Goal: Transaction & Acquisition: Purchase product/service

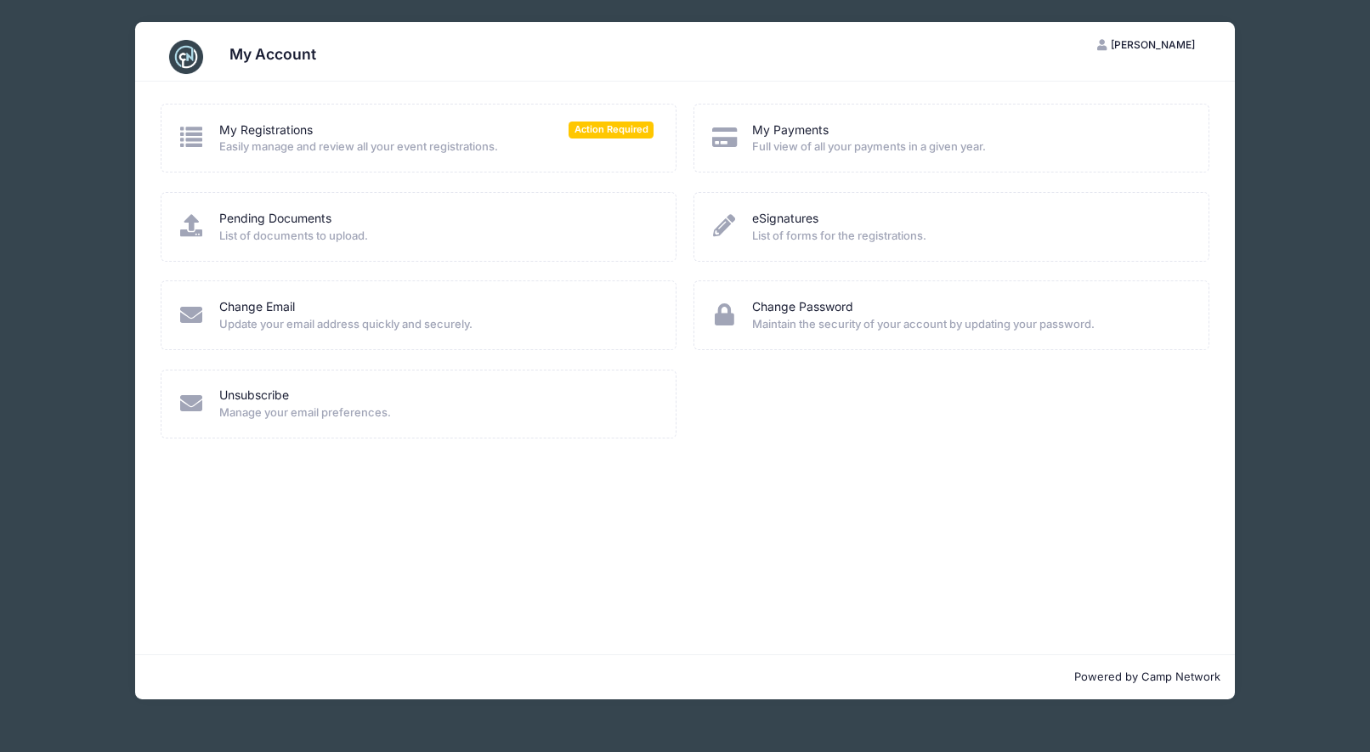
click at [801, 146] on span "Full view of all your payments in a given year." at bounding box center [969, 147] width 434 height 17
click at [457, 144] on span "Easily manage and review all your event registrations." at bounding box center [436, 147] width 434 height 17
click at [203, 128] on icon at bounding box center [192, 137] width 28 height 22
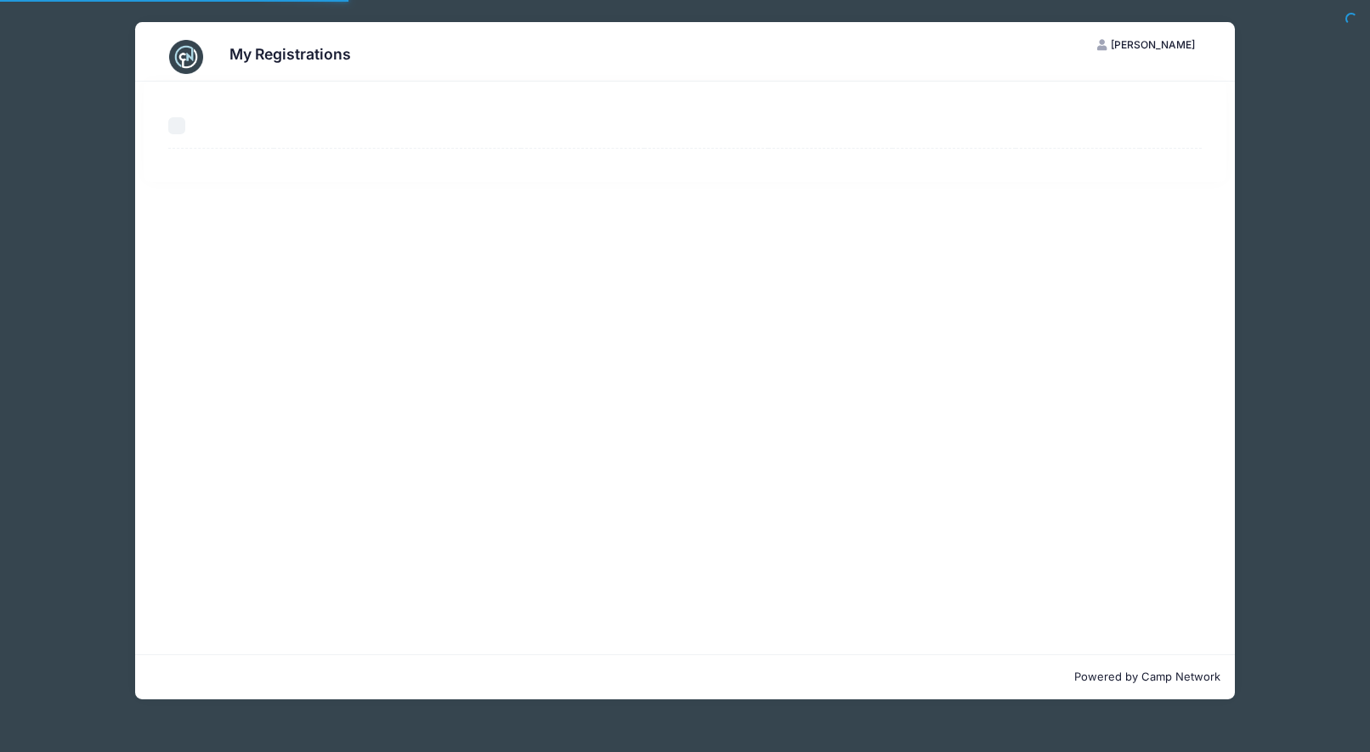
select select "50"
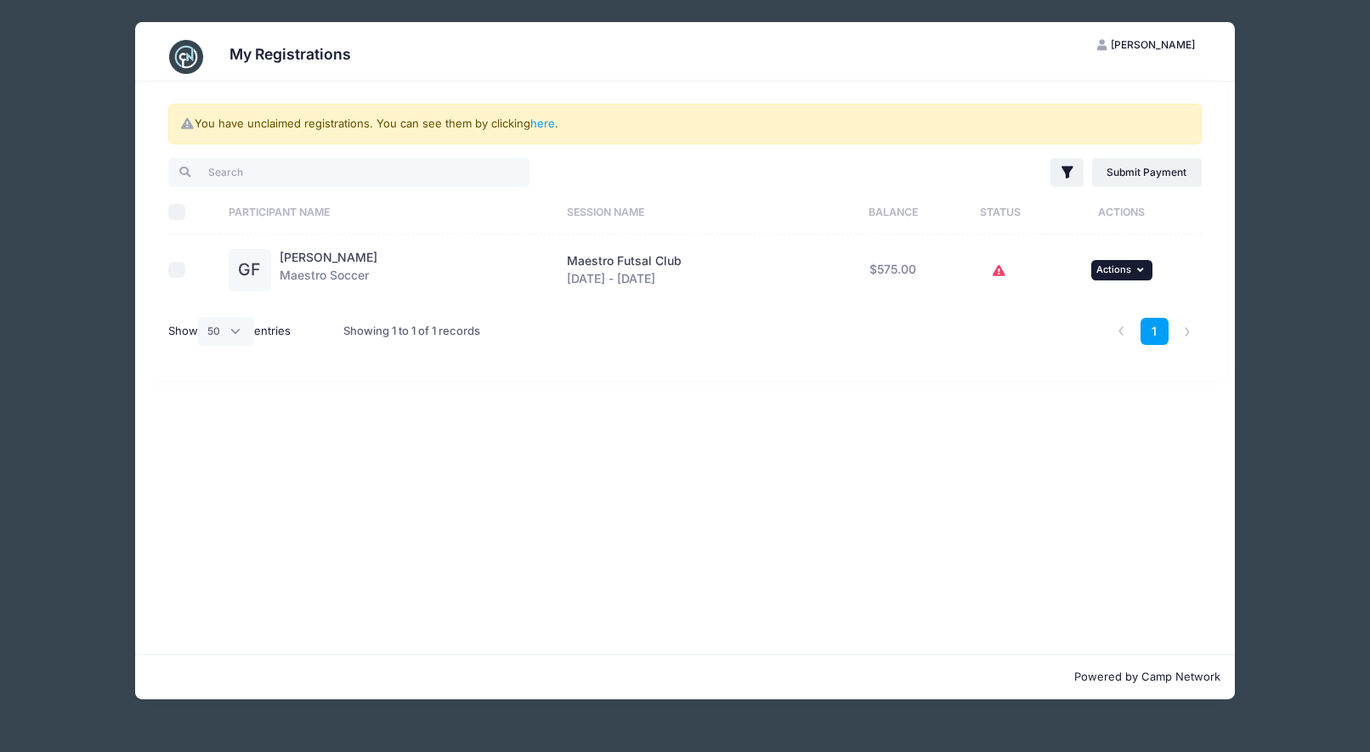
click at [1123, 273] on span "Actions" at bounding box center [1113, 269] width 35 height 12
click at [1096, 343] on link "Submit Payment" at bounding box center [1073, 340] width 154 height 32
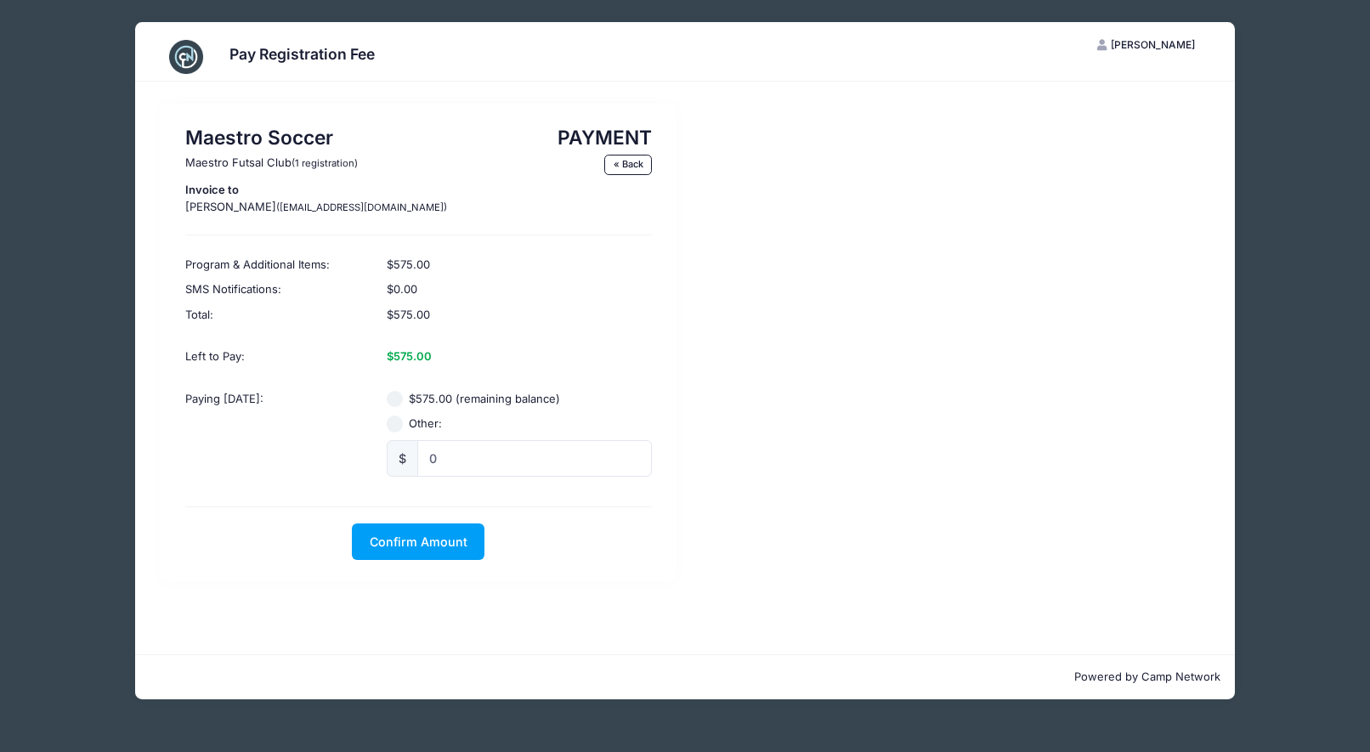
click at [394, 396] on input "$575.00 (remaining balance)" at bounding box center [395, 399] width 17 height 17
radio input "true"
click at [430, 544] on span "Confirm Amount" at bounding box center [419, 542] width 98 height 14
click at [410, 548] on button "Pay with Card" at bounding box center [418, 541] width 116 height 37
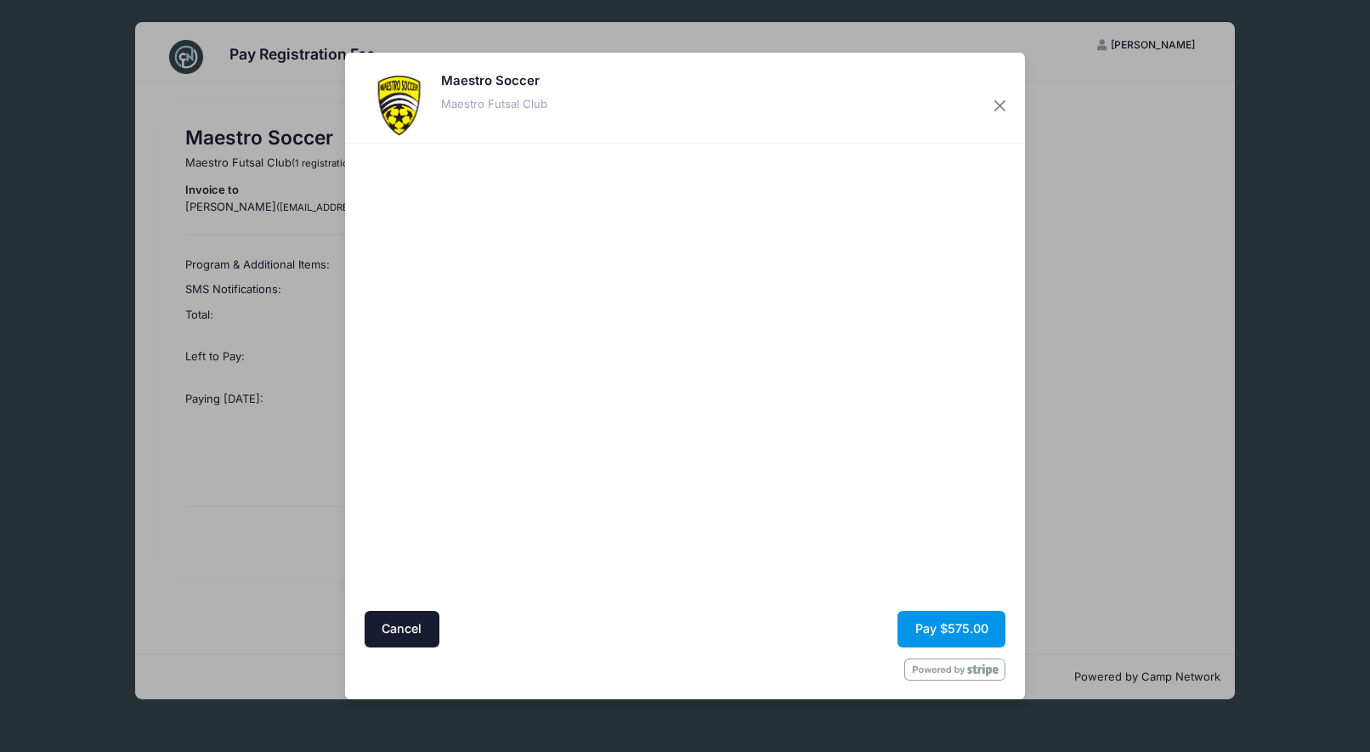
click at [935, 633] on button "Pay $575.00" at bounding box center [951, 629] width 108 height 37
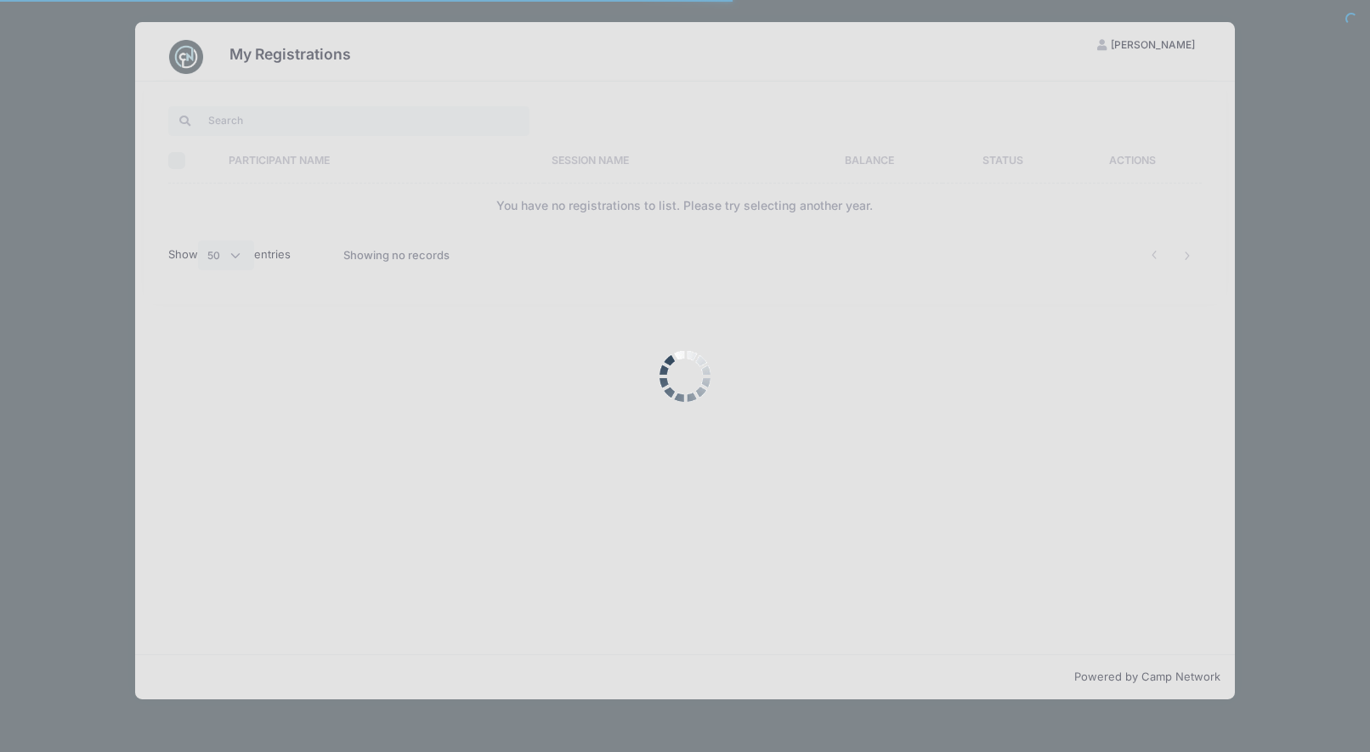
select select "50"
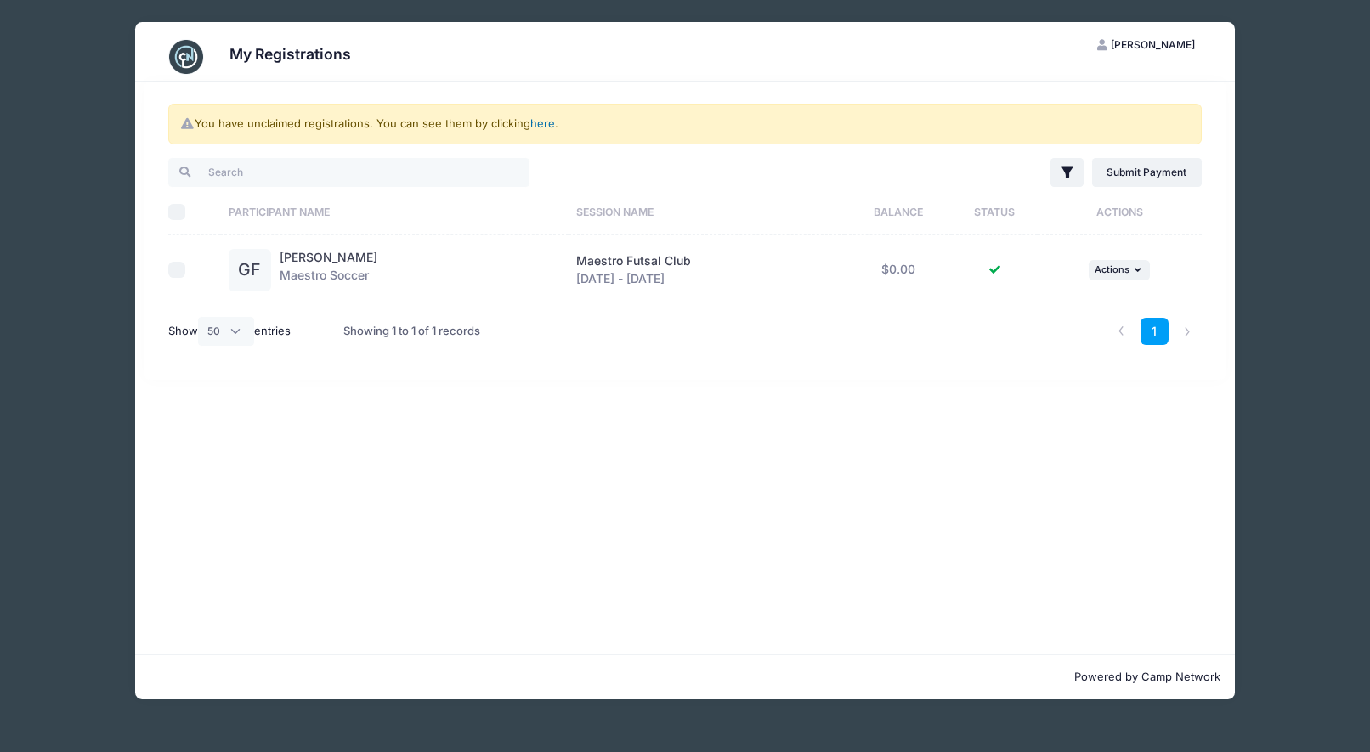
click at [535, 127] on link "here" at bounding box center [542, 123] width 25 height 14
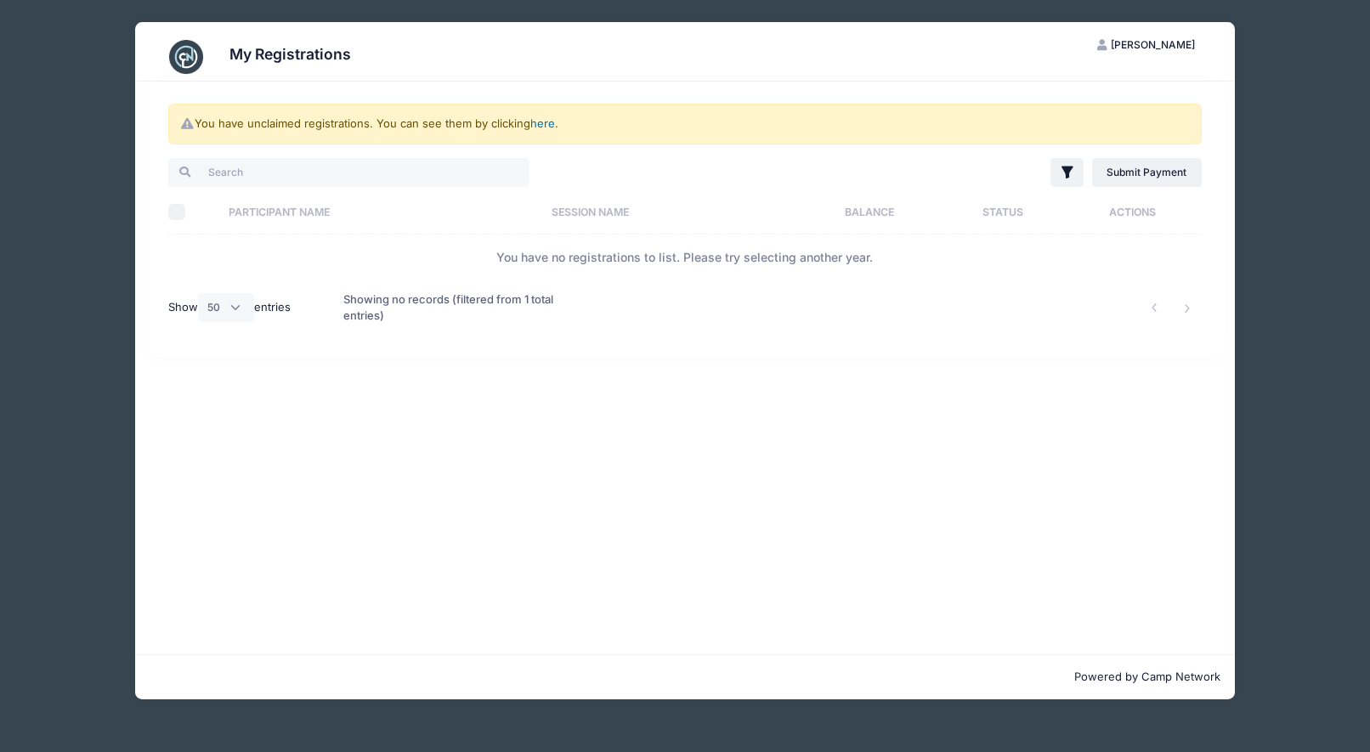
click at [544, 120] on link "here" at bounding box center [542, 123] width 25 height 14
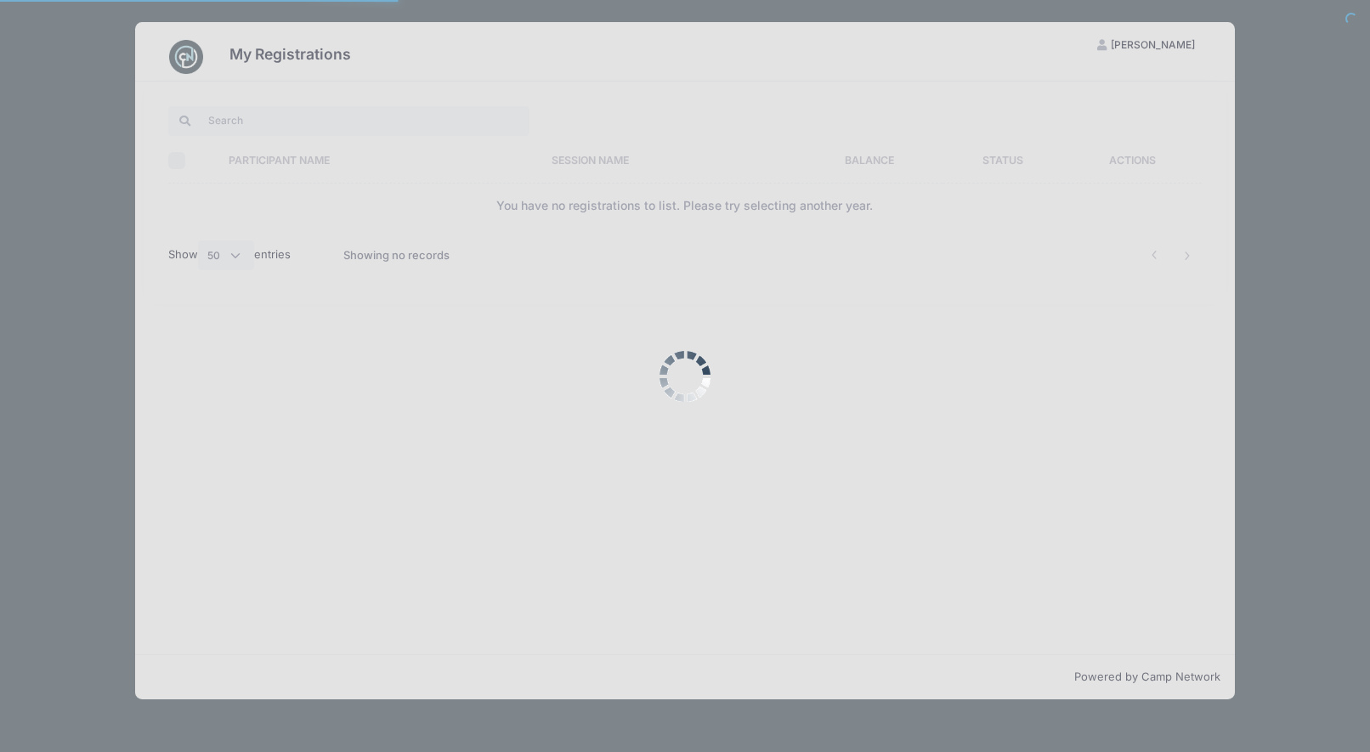
select select "50"
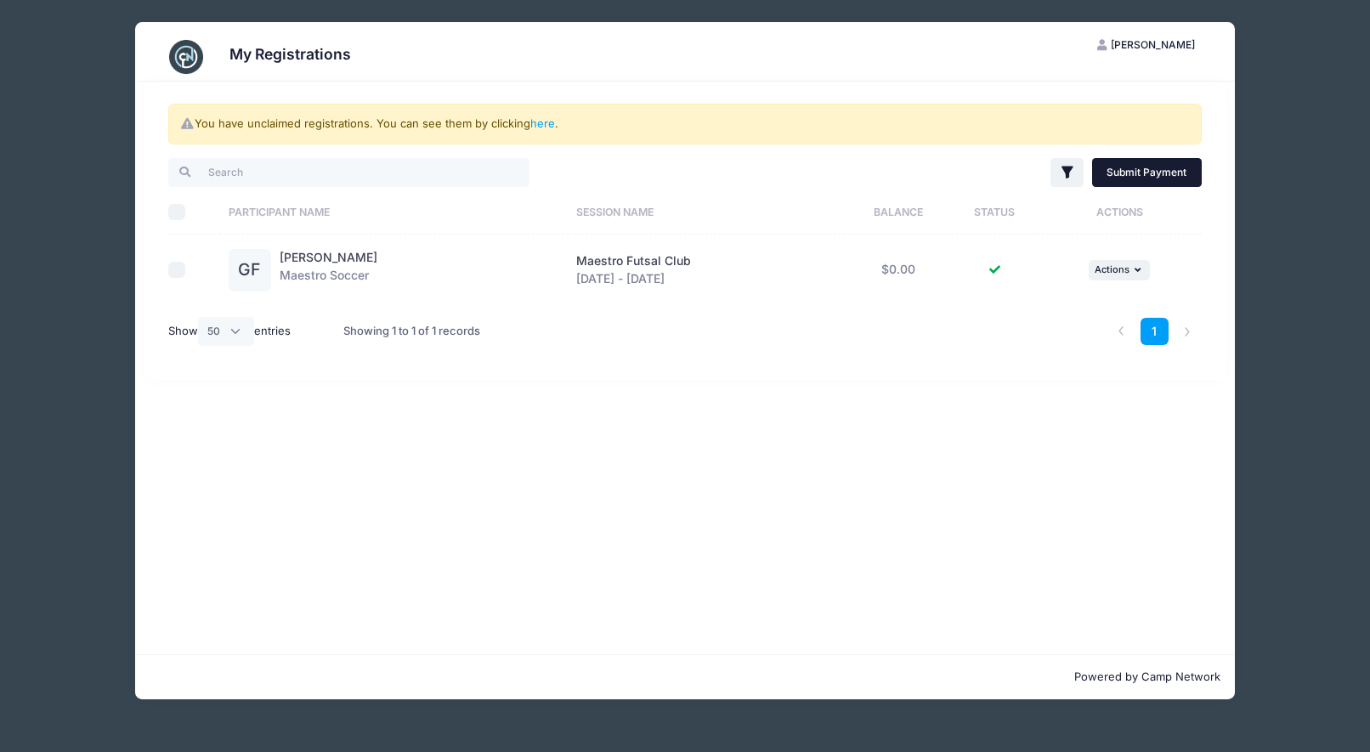
click at [1142, 175] on link "Submit Payment" at bounding box center [1147, 172] width 110 height 29
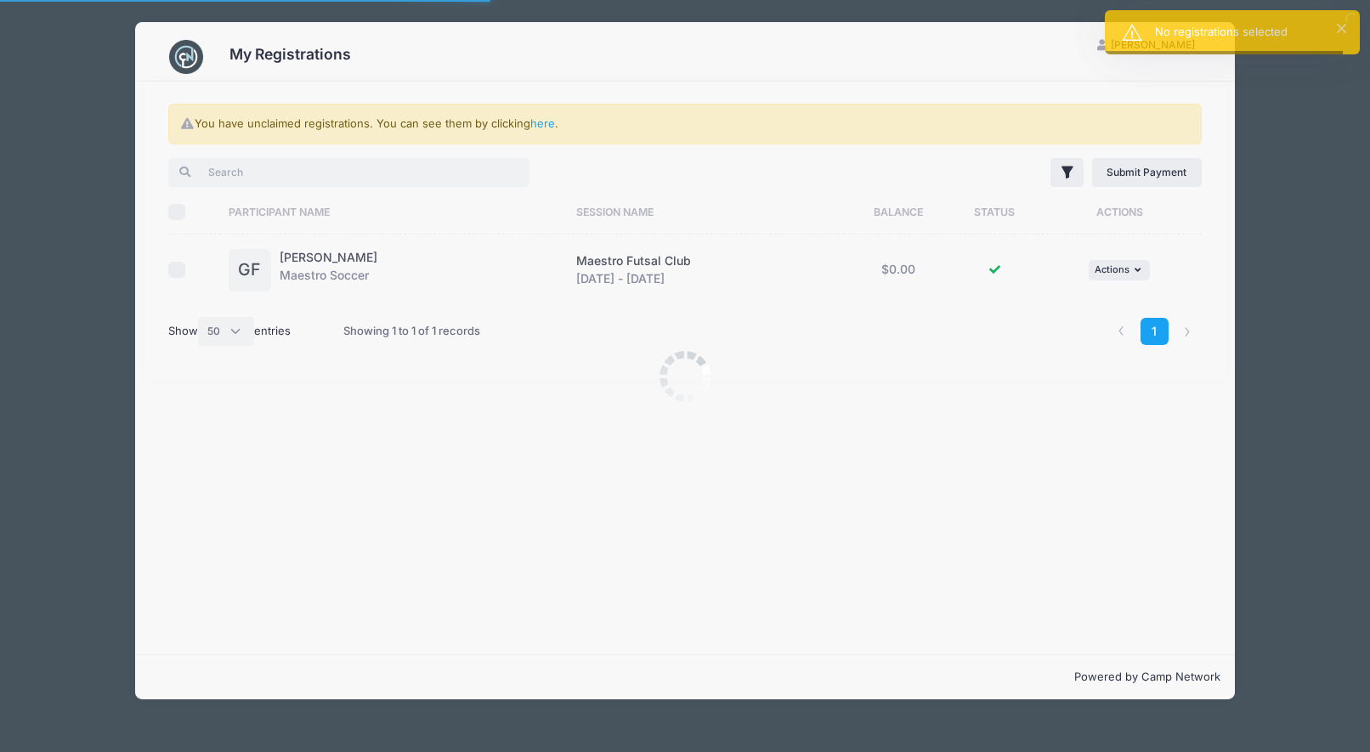
select select "50"
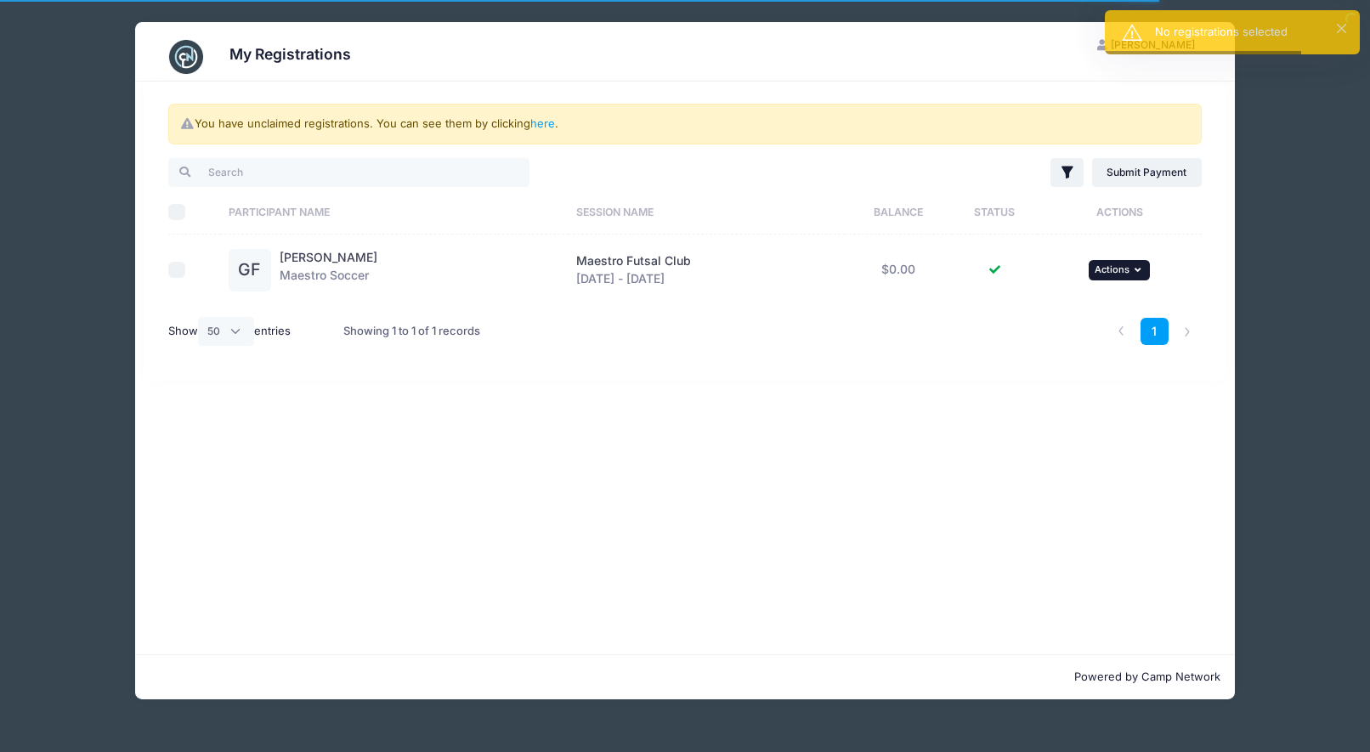
click at [1144, 268] on icon "button" at bounding box center [1139, 269] width 10 height 9
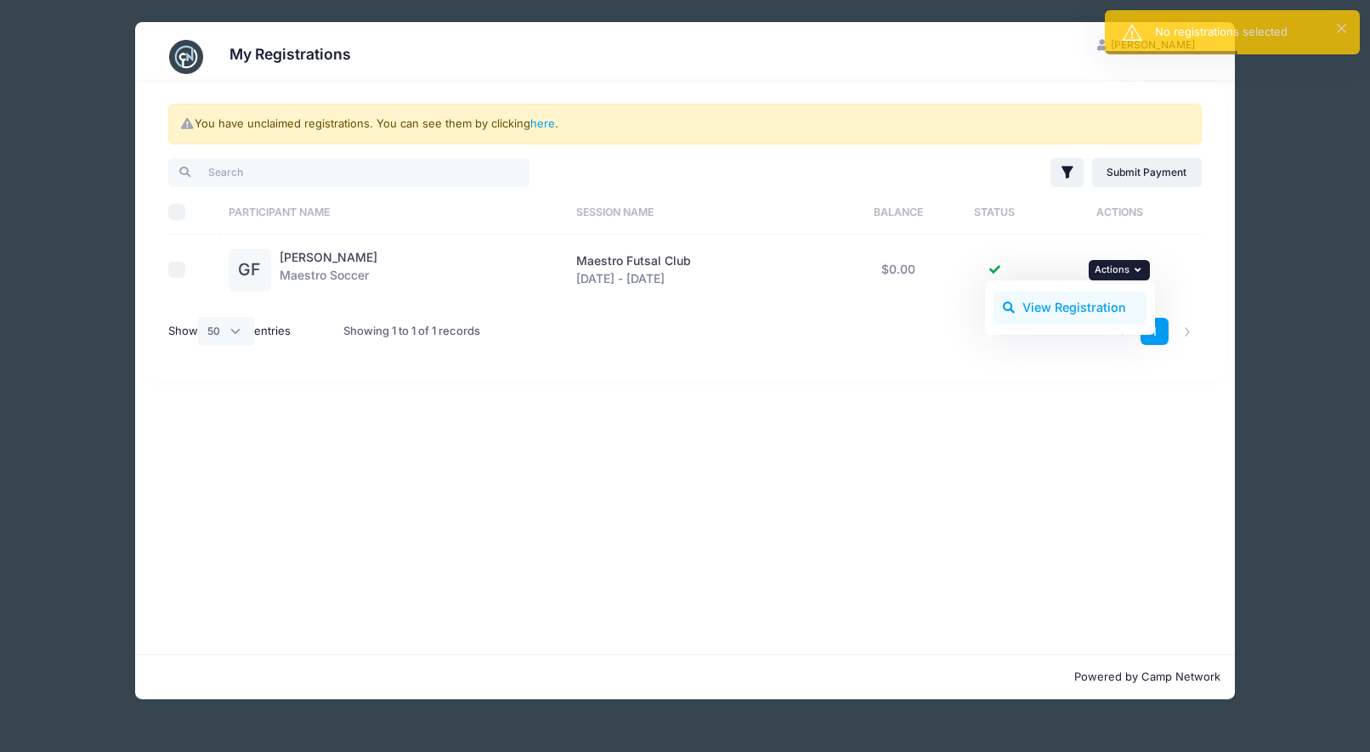
click at [1067, 310] on link "View Registration" at bounding box center [1070, 307] width 154 height 32
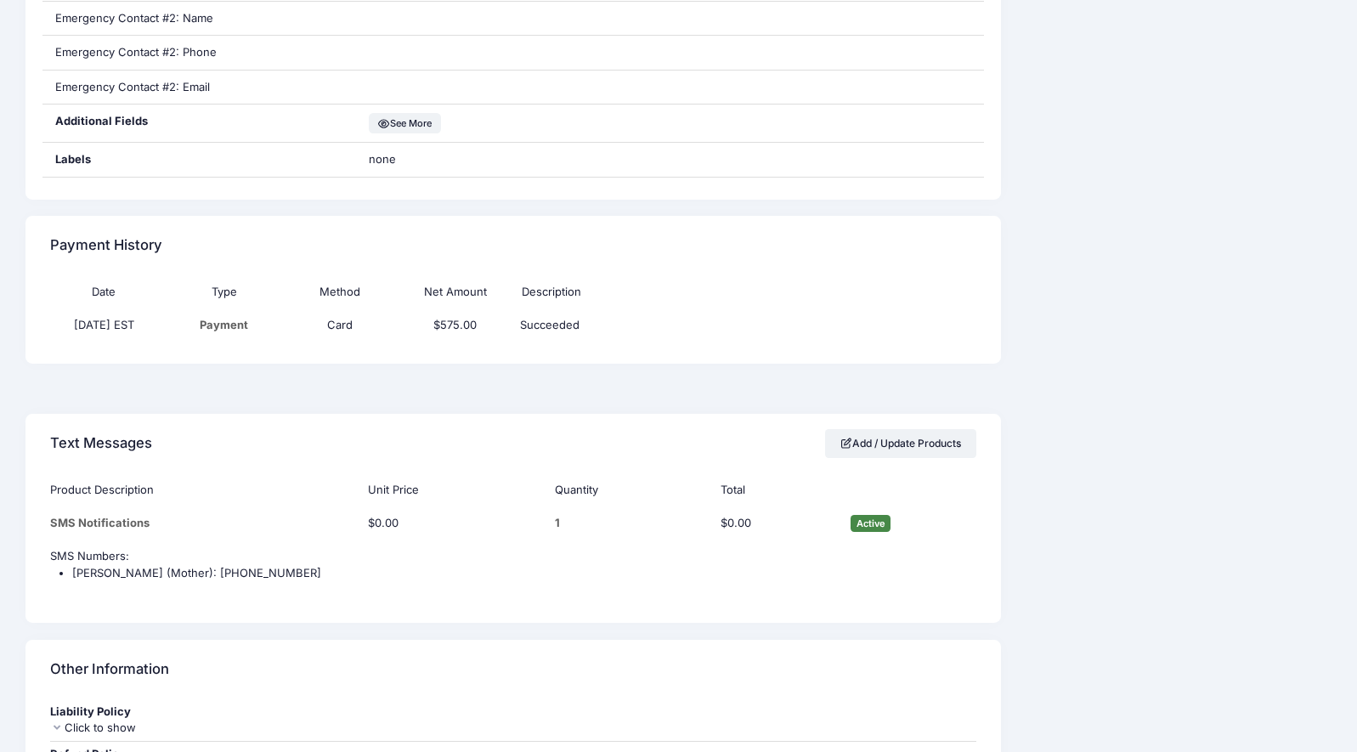
scroll to position [1202, 0]
